Goal: Task Accomplishment & Management: Use online tool/utility

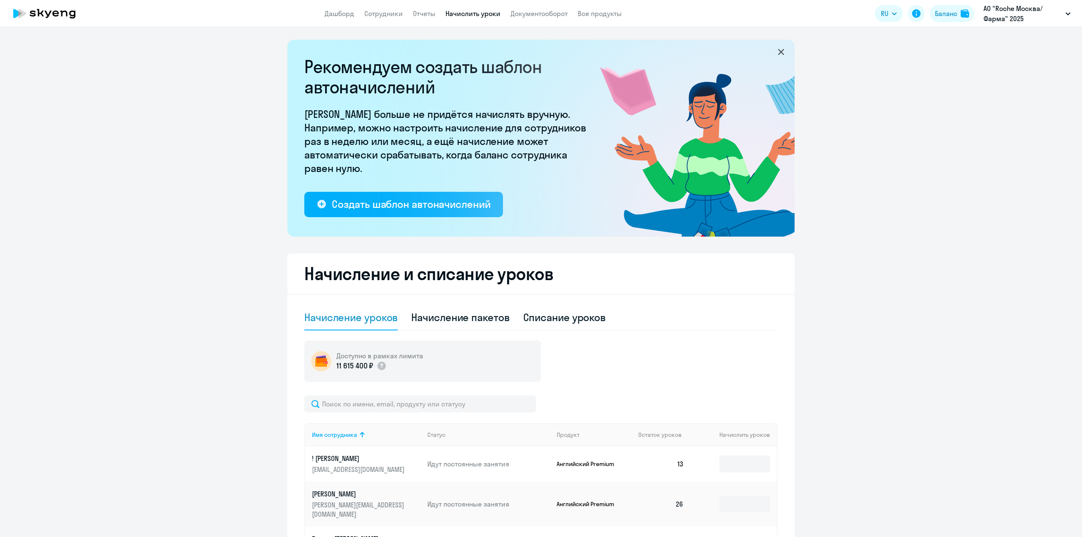
select select "10"
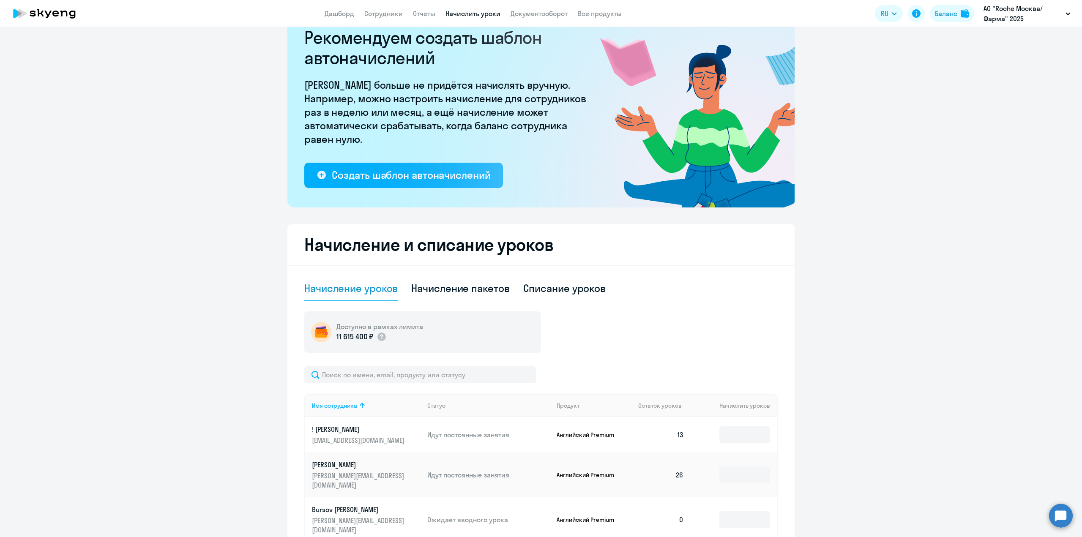
scroll to position [42, 0]
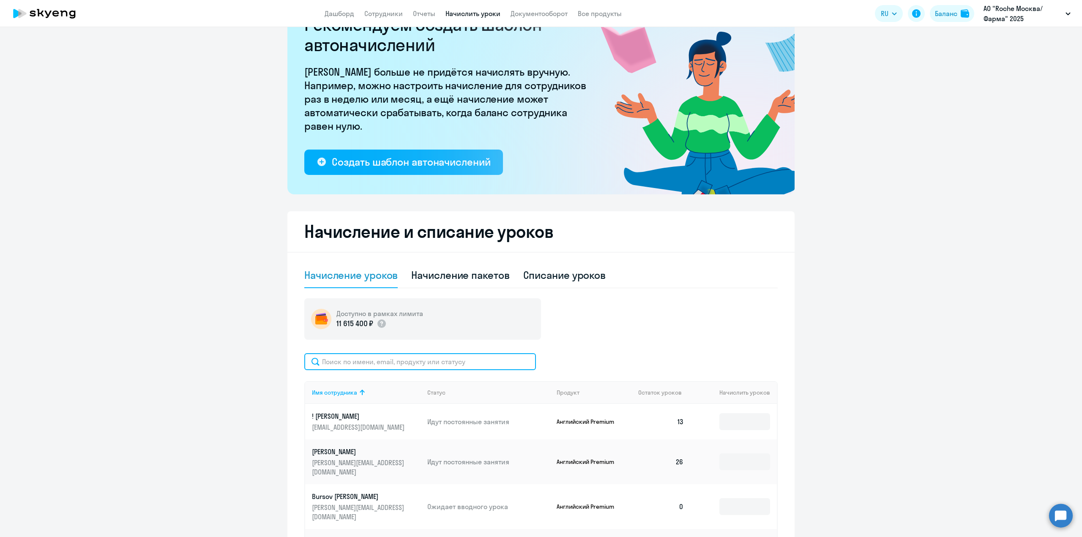
click at [378, 362] on input "text" at bounding box center [420, 361] width 232 height 17
paste input "[PERSON_NAME][EMAIL_ADDRESS][DOMAIN_NAME]"
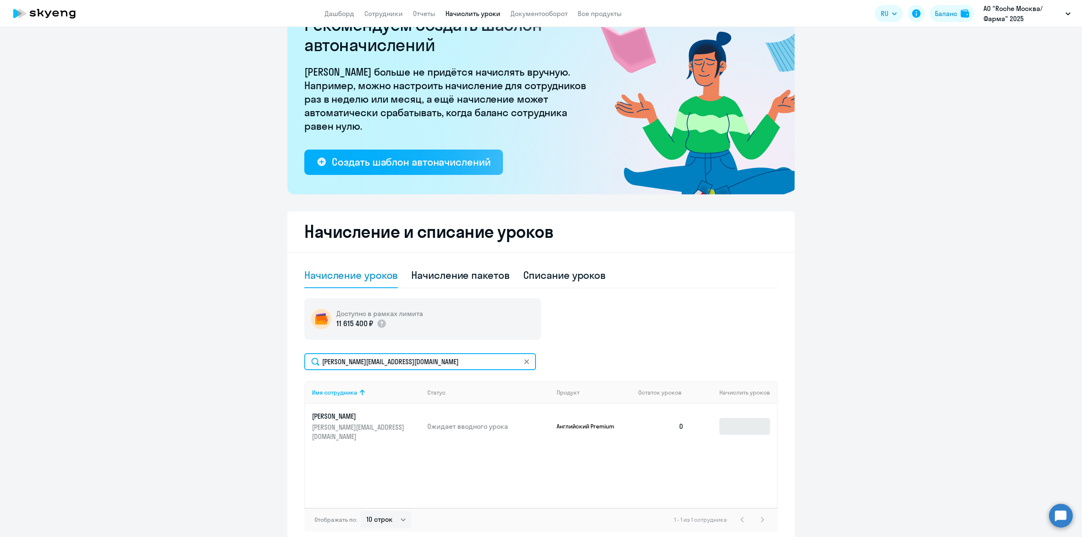
type input "[PERSON_NAME][EMAIL_ADDRESS][DOMAIN_NAME]"
click at [747, 422] on input at bounding box center [745, 426] width 51 height 17
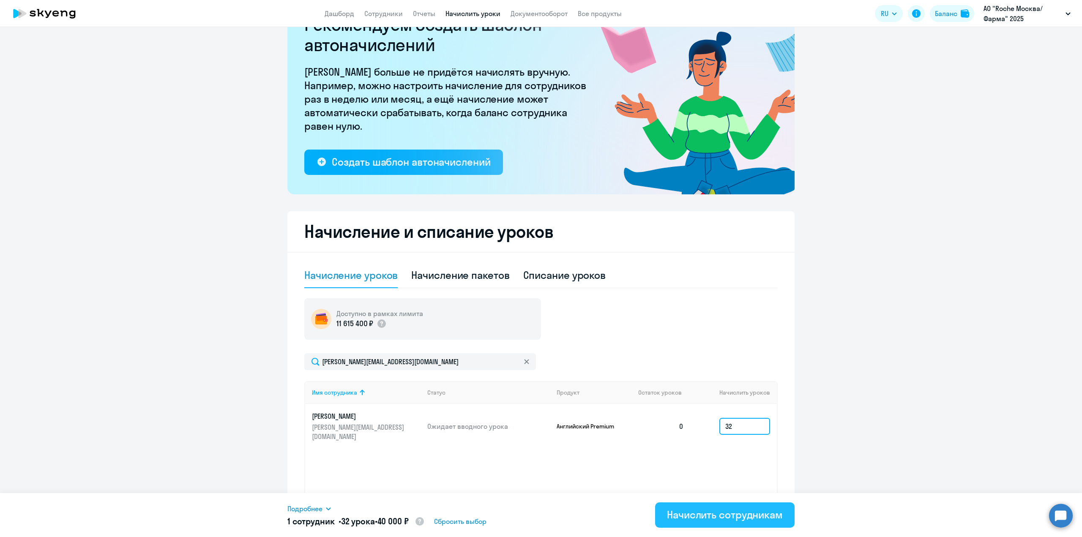
type input "32"
click at [707, 519] on div "Начислить сотрудникам" at bounding box center [725, 515] width 116 height 14
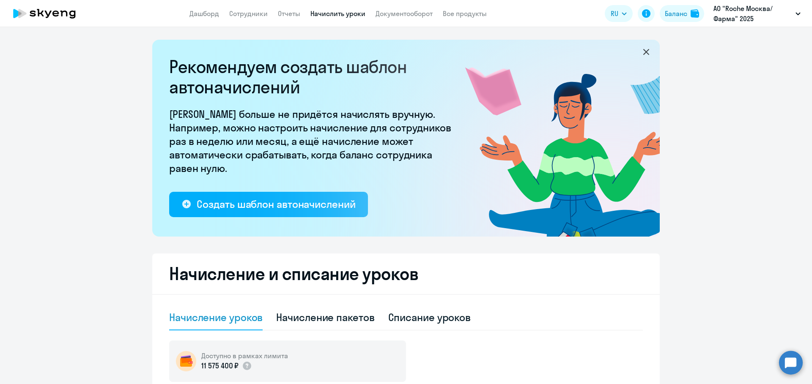
select select "10"
